Goal: Navigation & Orientation: Find specific page/section

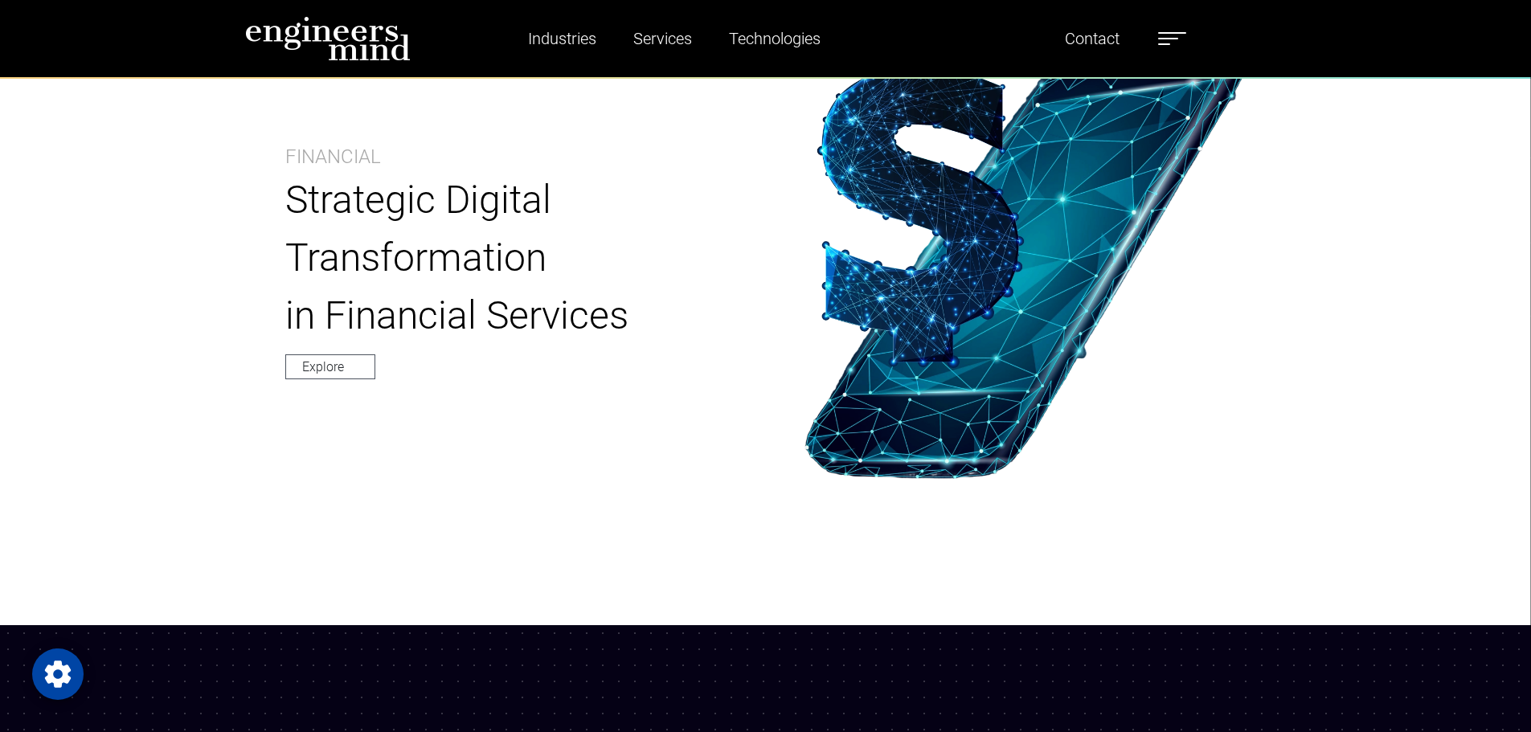
scroll to position [964, 0]
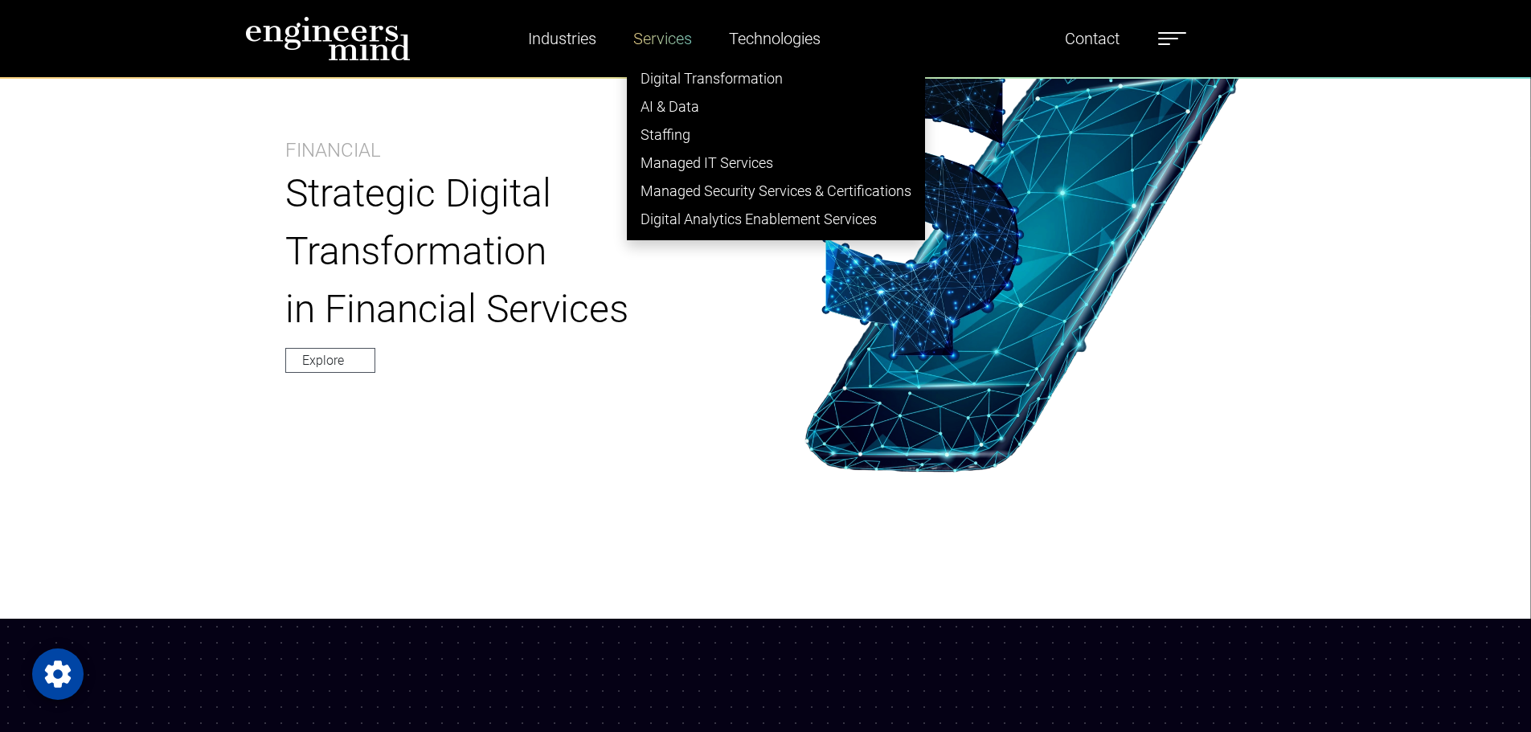
click at [642, 31] on link "Services" at bounding box center [663, 38] width 72 height 37
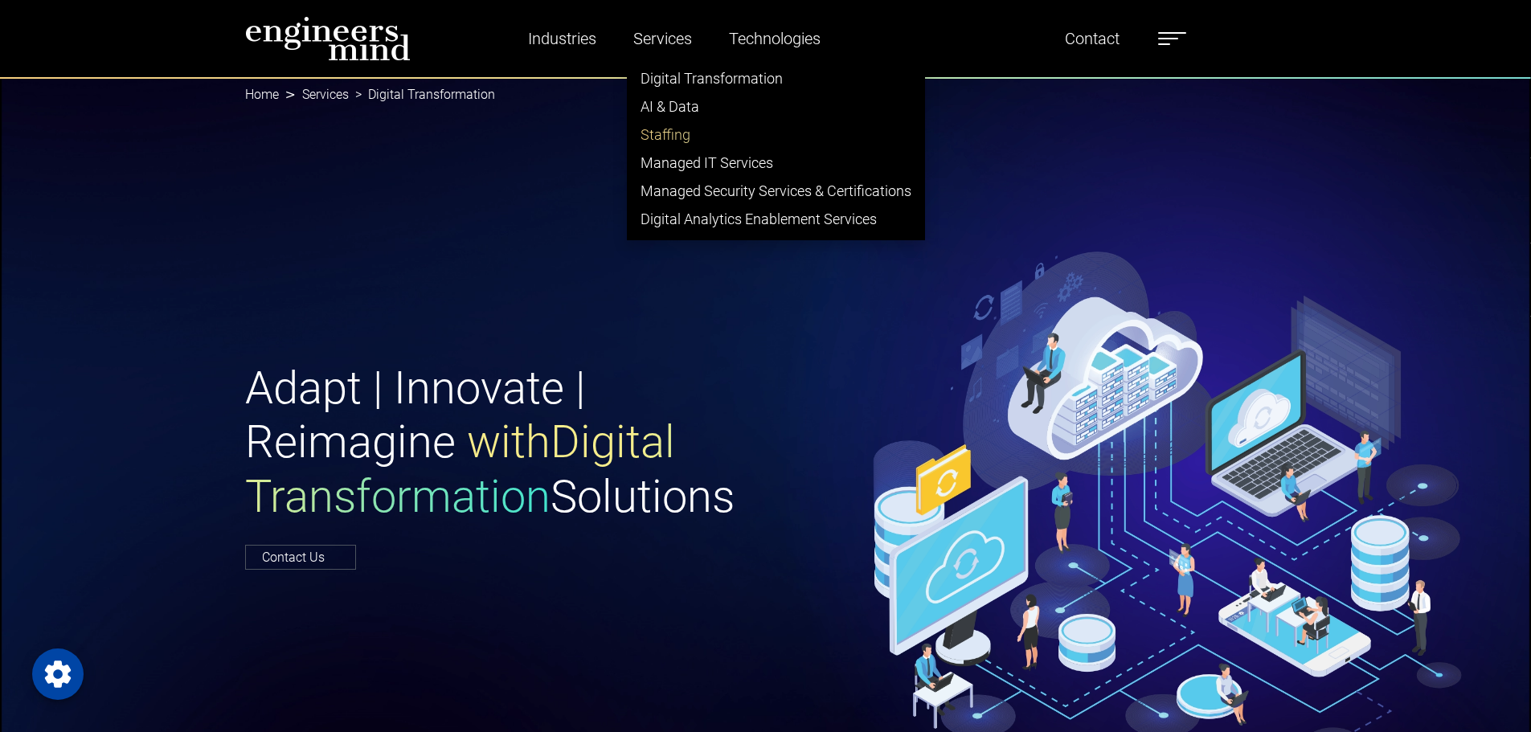
click at [673, 141] on link "Staffing" at bounding box center [776, 135] width 297 height 28
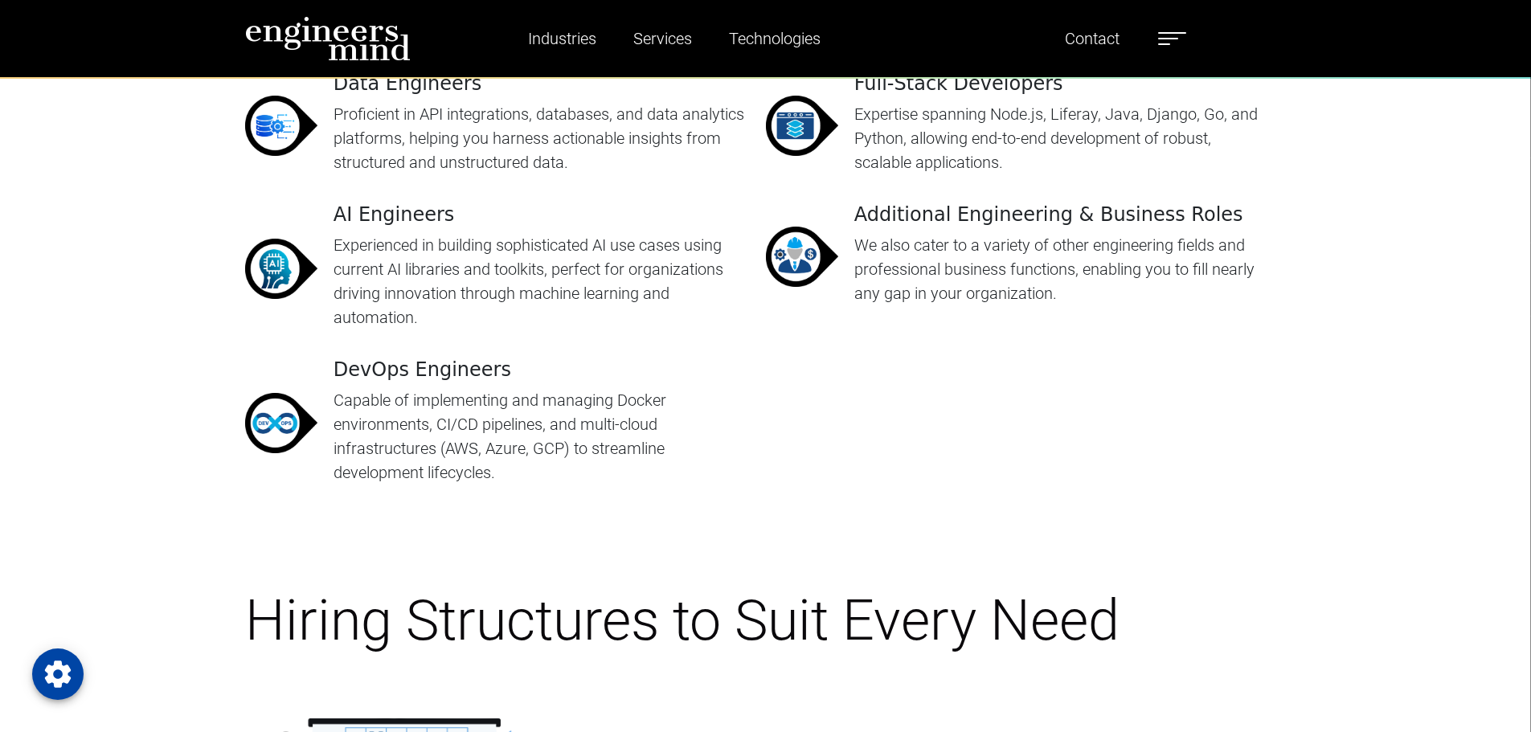
scroll to position [2732, 0]
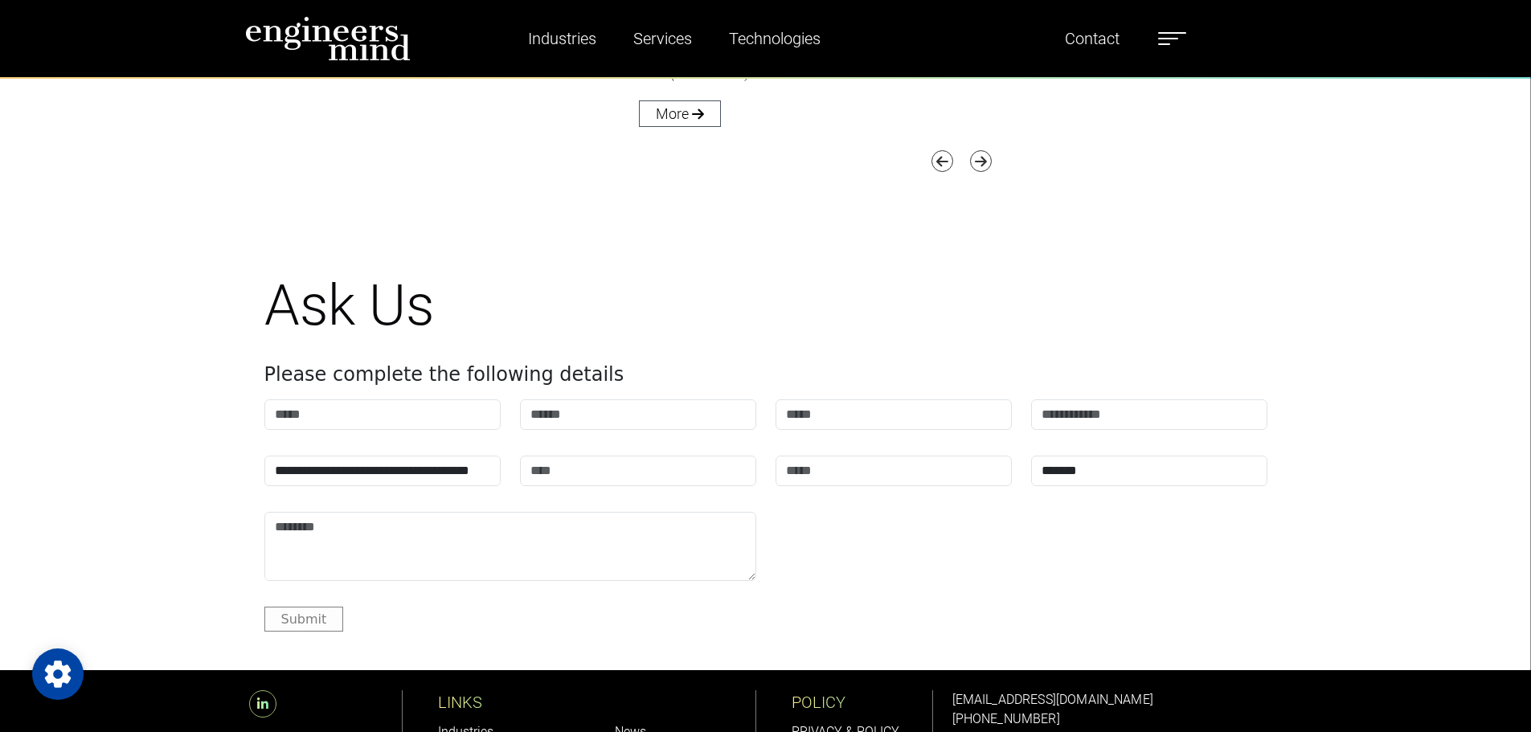
scroll to position [6356, 0]
